Goal: Information Seeking & Learning: Find specific fact

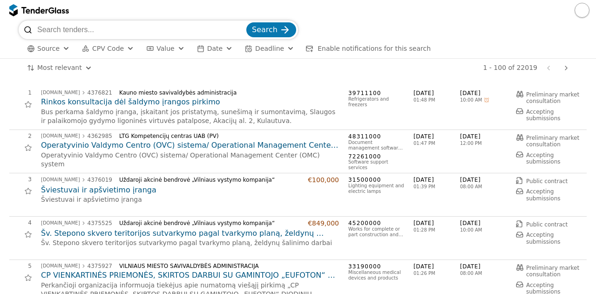
click at [104, 52] on span "CPV Code" at bounding box center [108, 48] width 32 height 7
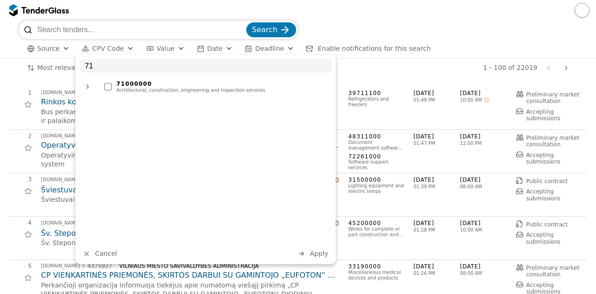
type input "71"
click at [112, 90] on div "71000000 Architectural, construction, engineering and inspection services" at bounding box center [215, 86] width 231 height 17
click at [319, 253] on span "Apply" at bounding box center [318, 252] width 19 height 7
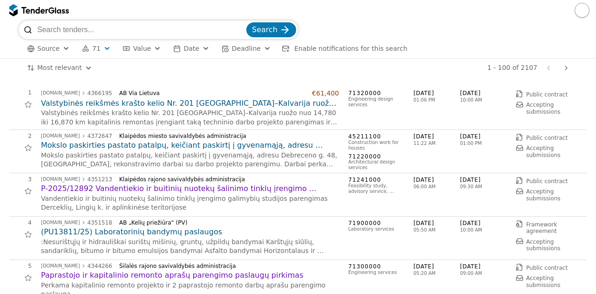
click at [241, 104] on h2 "Valstybinės reikšmės krašto kelio Nr. 201 [GEOGRAPHIC_DATA]–Kalvarija ruožo nuo…" at bounding box center [190, 103] width 298 height 10
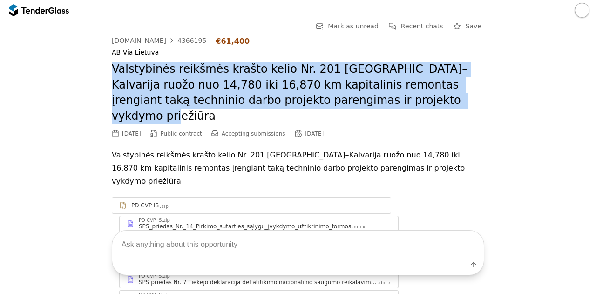
drag, startPoint x: 108, startPoint y: 68, endPoint x: 367, endPoint y: 104, distance: 261.1
click at [367, 104] on h2 "Valstybinės reikšmės krašto kelio Nr. 201 [GEOGRAPHIC_DATA]–Kalvarija ruožo nuo…" at bounding box center [298, 92] width 372 height 62
copy h2 "Valstybinės reikšmės krašto kelio Nr. 201 [GEOGRAPHIC_DATA]–Kalvarija ruožo nuo…"
click at [180, 39] on div "4366195" at bounding box center [191, 40] width 29 height 7
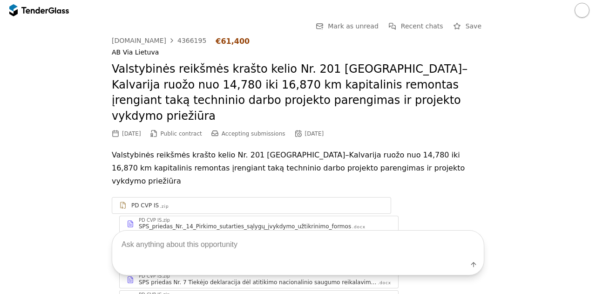
click at [182, 40] on div "4366195" at bounding box center [191, 40] width 29 height 7
drag, startPoint x: 193, startPoint y: 39, endPoint x: 168, endPoint y: 39, distance: 25.6
click at [168, 39] on div "[DOMAIN_NAME] 4366195 €61,400" at bounding box center [298, 41] width 372 height 9
copy div "4366195"
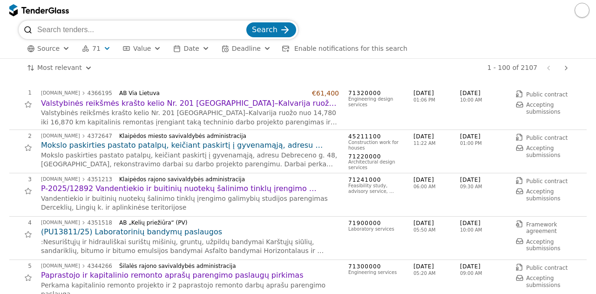
click at [3, 218] on div "# Opportunity Published Deadline 1 [DOMAIN_NAME] 4366195 AB [STREET_ADDRESS] re…" at bounding box center [298, 185] width 596 height 216
